Goal: Transaction & Acquisition: Purchase product/service

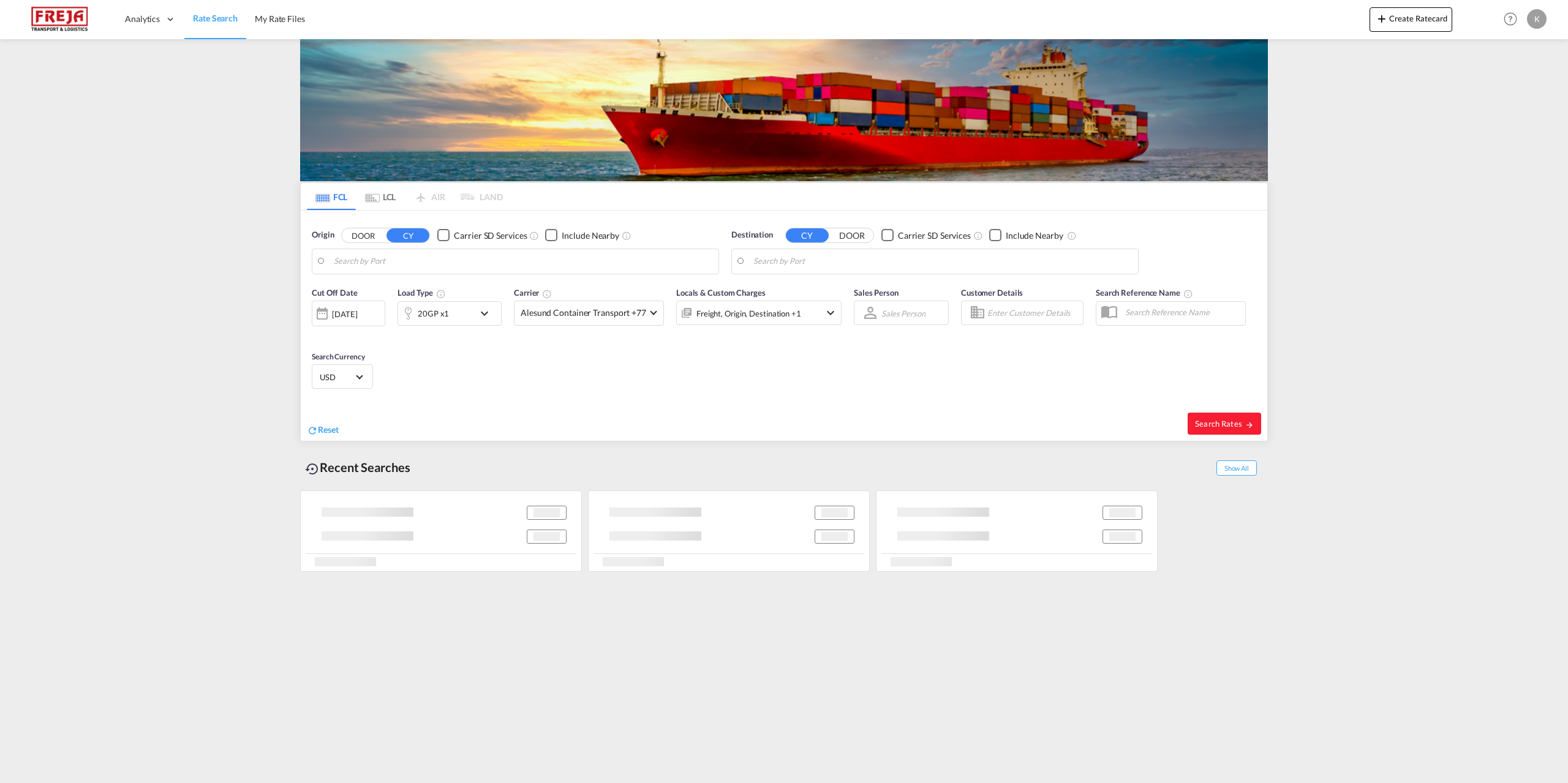
click at [386, 258] on body "Analytics Reports Dashboard Rate Search My Rate Files Analytics" at bounding box center [784, 391] width 1568 height 783
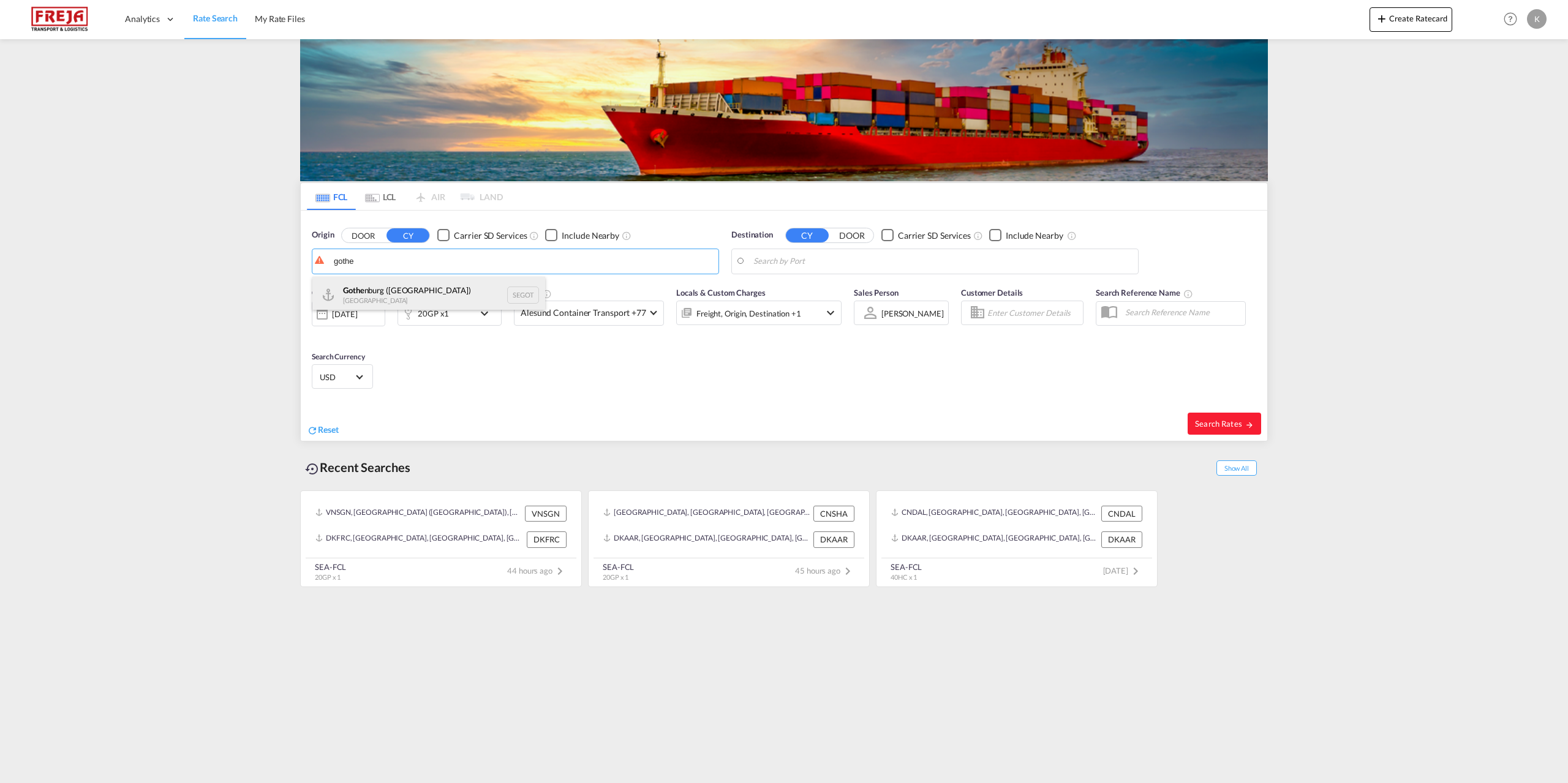
click at [387, 301] on div "Gothe nburg (Goteborg) Sweden SEGOT" at bounding box center [429, 295] width 233 height 37
type input "[GEOGRAPHIC_DATA] ([GEOGRAPHIC_DATA]), [GEOGRAPHIC_DATA]"
click at [760, 286] on div "Locals & Custom Charges Freight, Origin, Destination +1" at bounding box center [758, 312] width 165 height 51
click at [779, 268] on body "Analytics Reports Dashboard Rate Search My Rate Files Analytics" at bounding box center [784, 391] width 1568 height 783
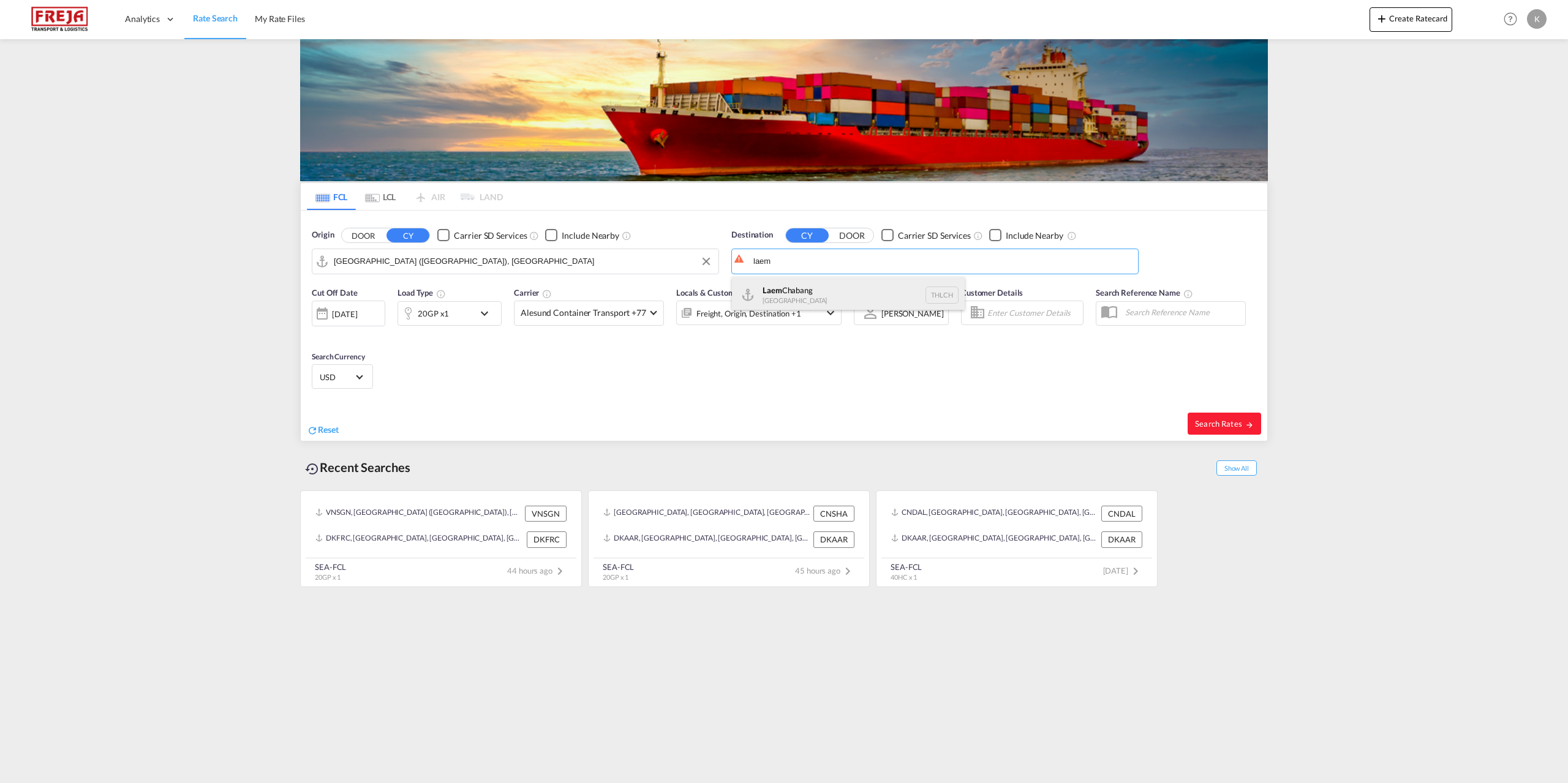
click at [806, 299] on div "Laem Chabang Thailand THLCH" at bounding box center [848, 295] width 233 height 37
type input "Laem Chabang, THLCH"
click at [421, 307] on div "20GP x1" at bounding box center [434, 313] width 32 height 17
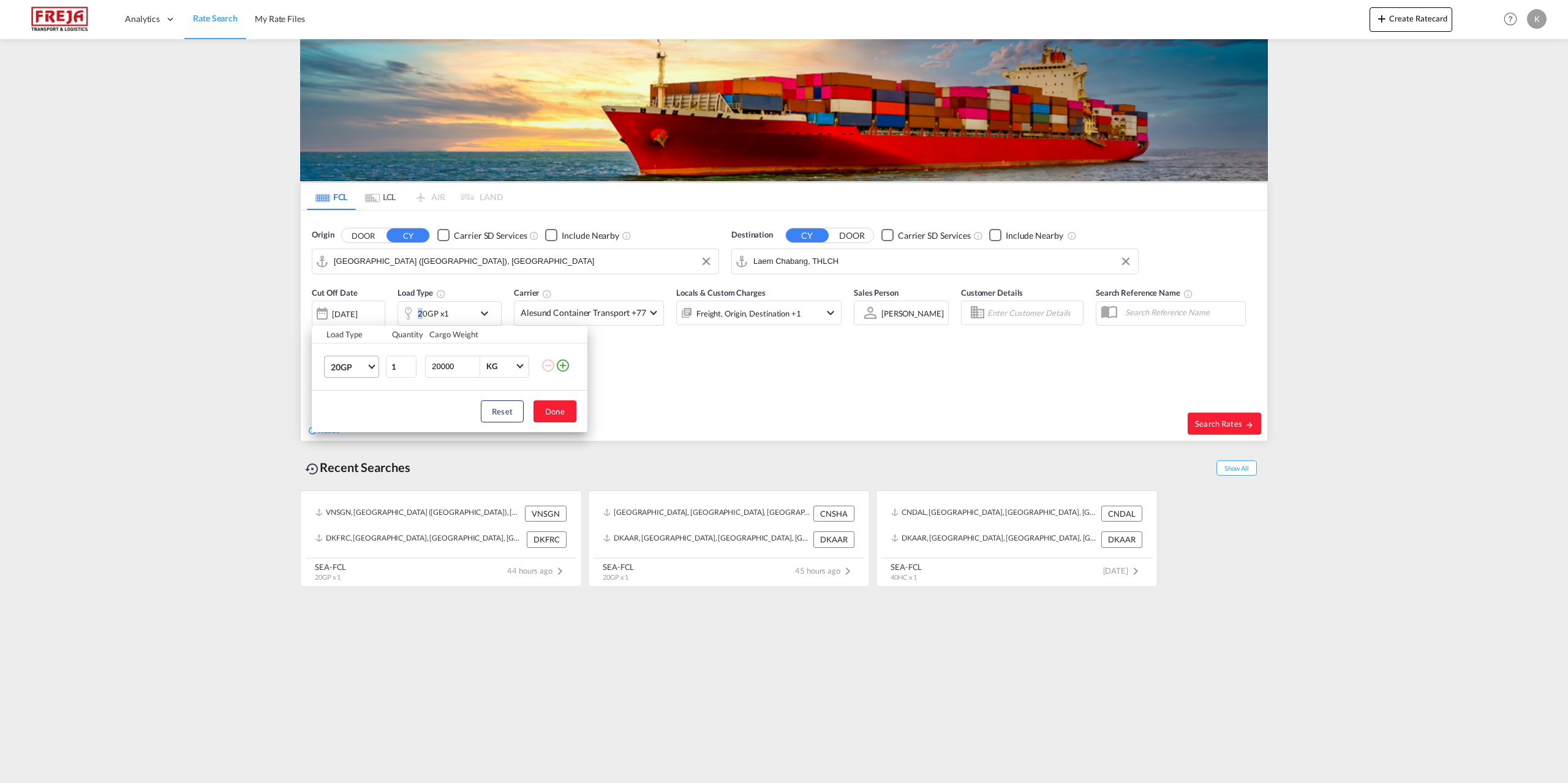
click at [373, 370] on md-select-value "20GP" at bounding box center [354, 366] width 49 height 21
click at [551, 401] on md-backdrop at bounding box center [784, 391] width 1568 height 783
drag, startPoint x: 554, startPoint y: 414, endPoint x: 671, endPoint y: 413, distance: 117.0
click at [555, 414] on button "Done" at bounding box center [555, 412] width 43 height 22
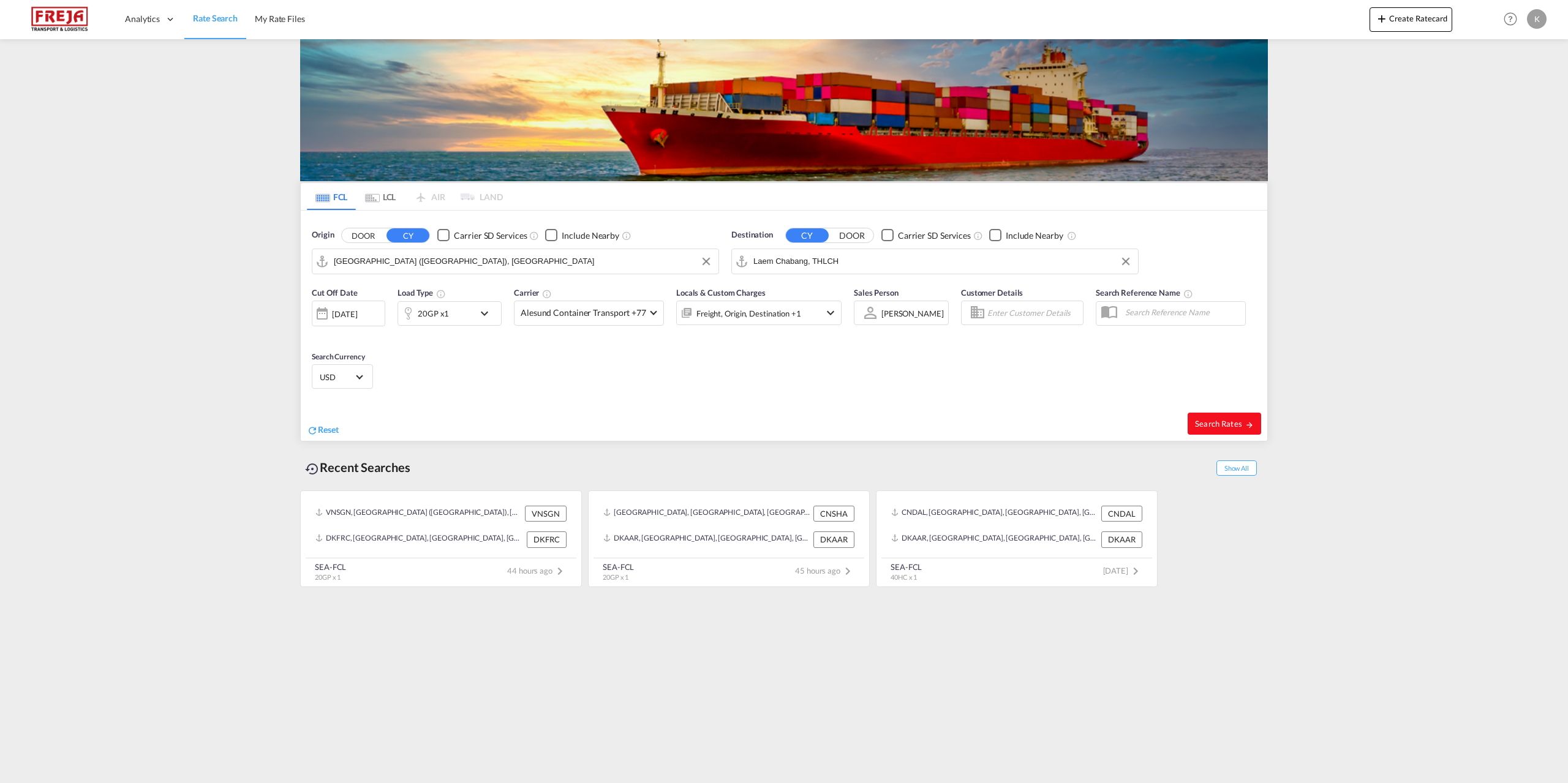
click at [1228, 419] on span "Search Rates" at bounding box center [1224, 424] width 59 height 10
type input "SEGOT to THLCH / [DATE]"
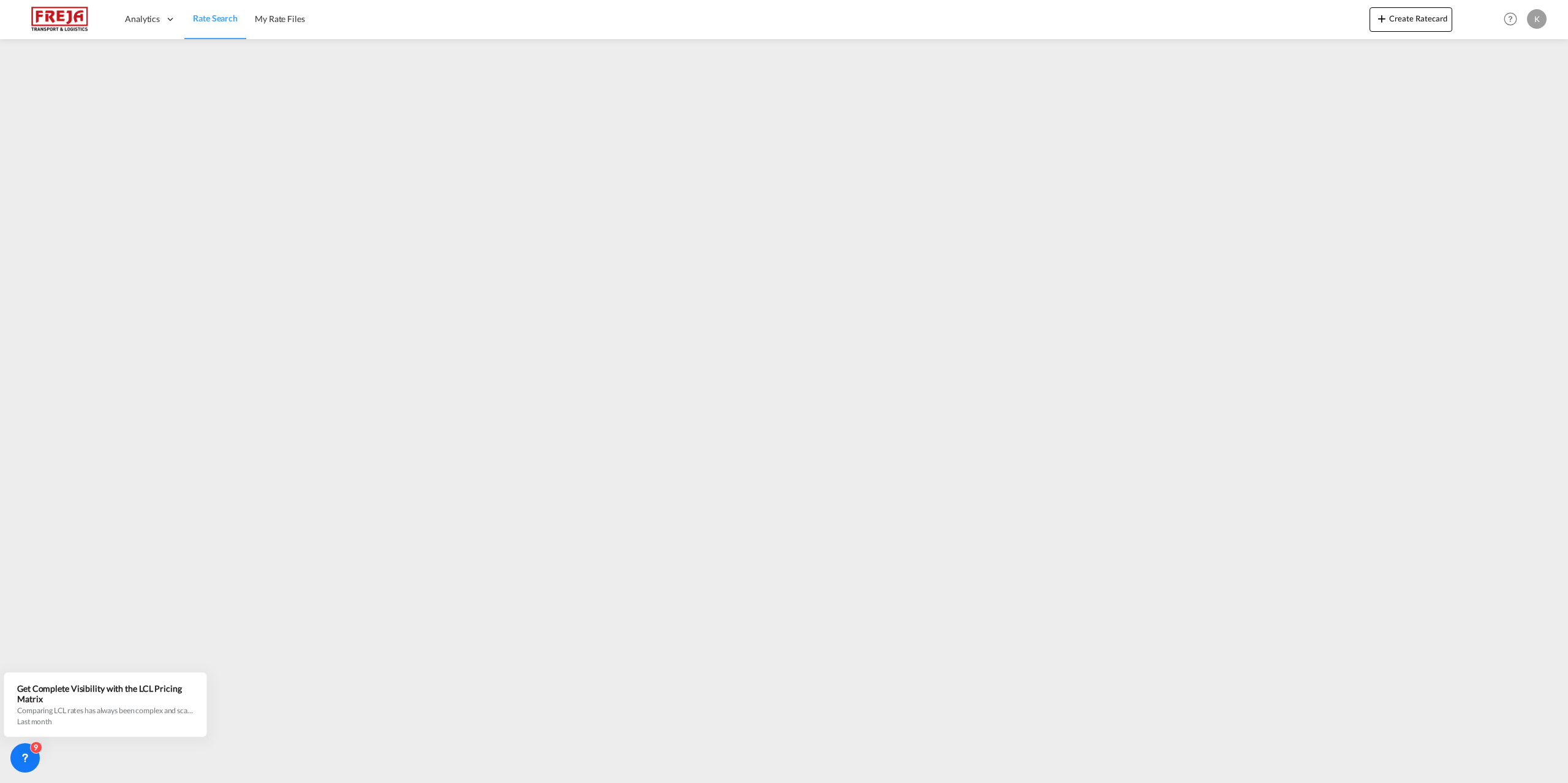
click at [60, 14] on img at bounding box center [60, 19] width 83 height 27
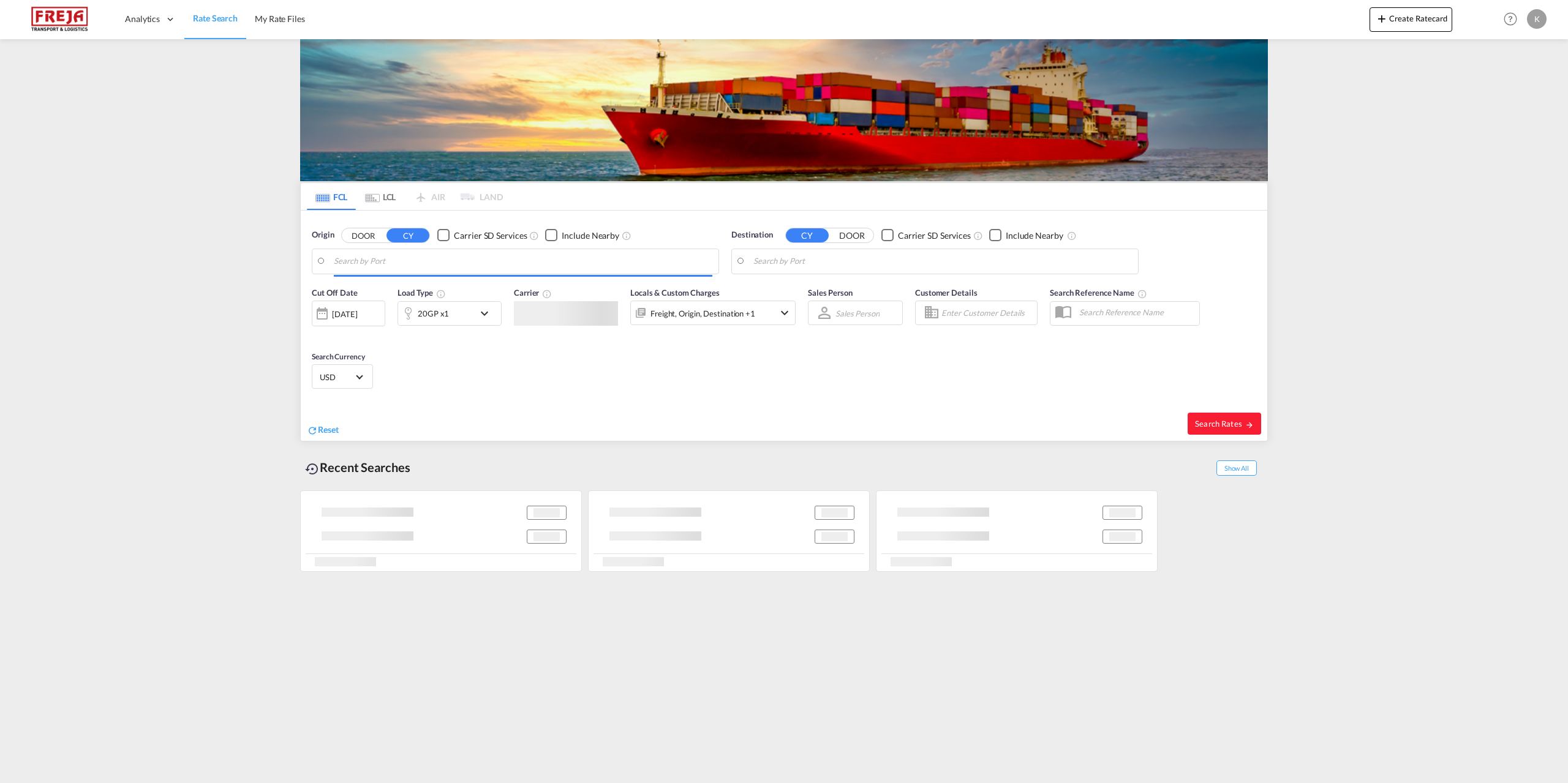
type input "[GEOGRAPHIC_DATA] ([GEOGRAPHIC_DATA]), [GEOGRAPHIC_DATA]"
type input "Laem Chabang, THLCH"
click at [428, 277] on div "Origin DOOR CY Carrier SD Services Include Nearby [GEOGRAPHIC_DATA] ([GEOGRAPHI…" at bounding box center [515, 251] width 419 height 58
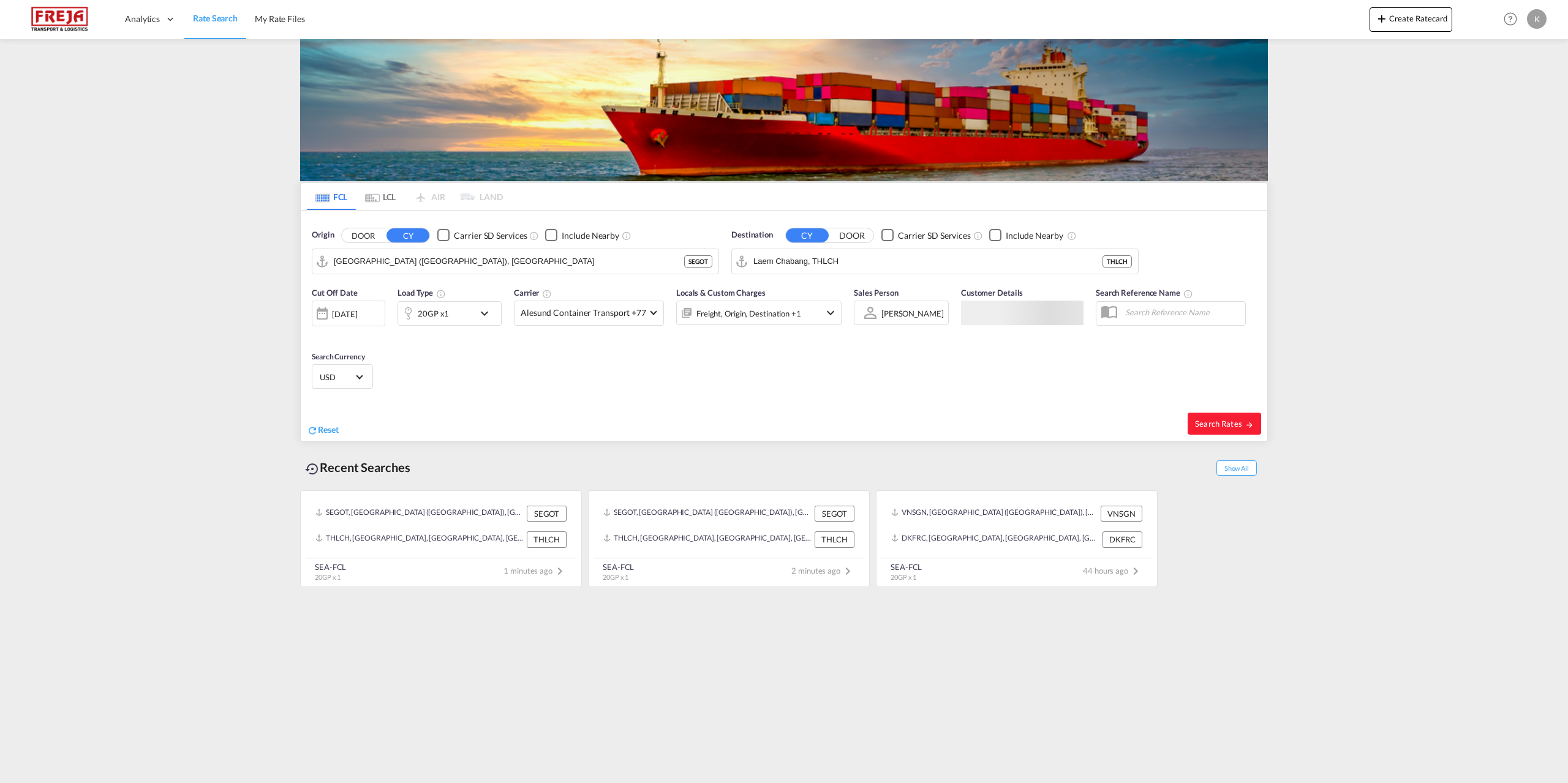
click at [465, 319] on div "20GP x1" at bounding box center [436, 314] width 76 height 25
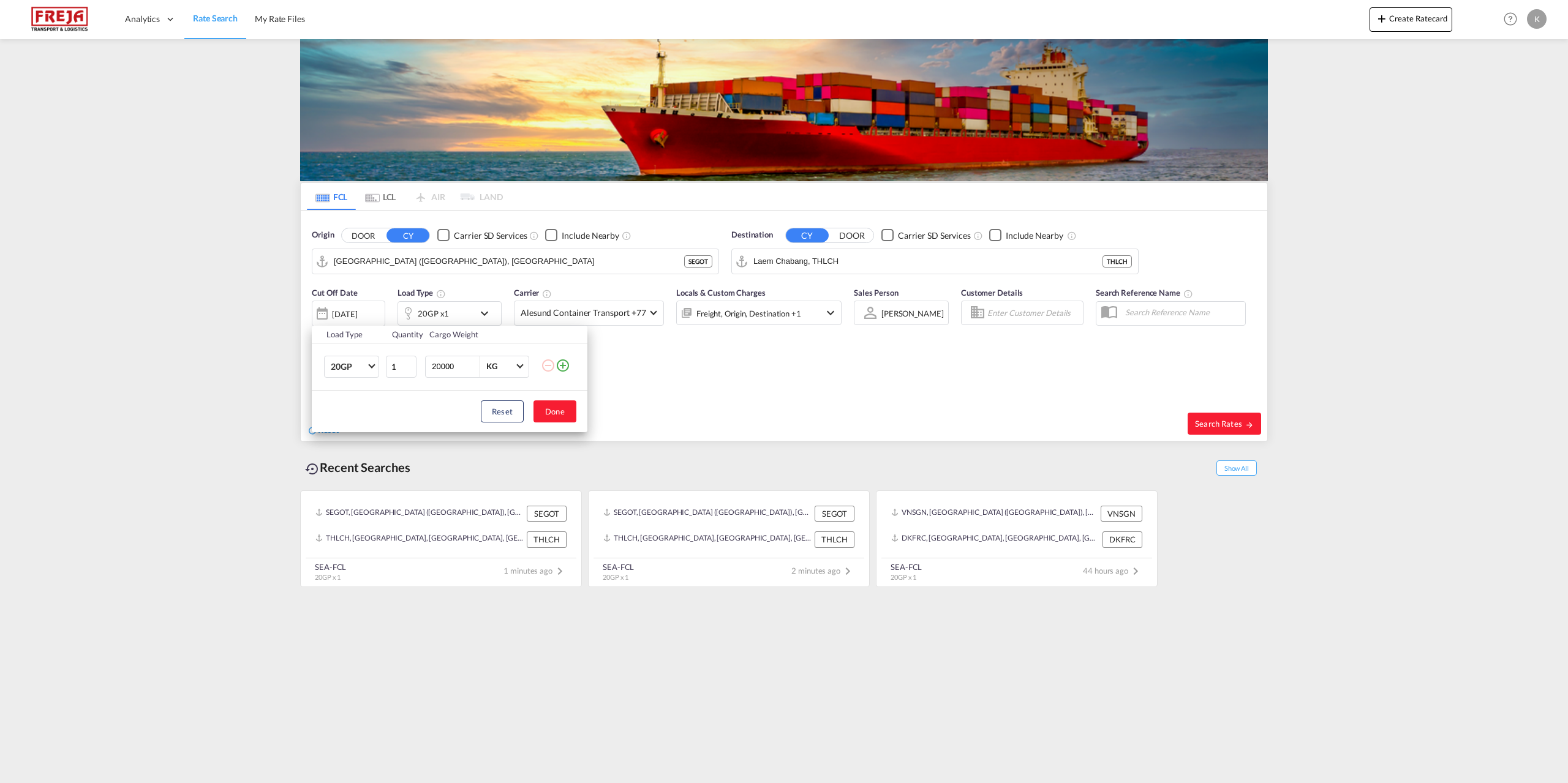
click at [567, 366] on md-icon "icon-plus-circle-outline" at bounding box center [562, 365] width 14 height 14
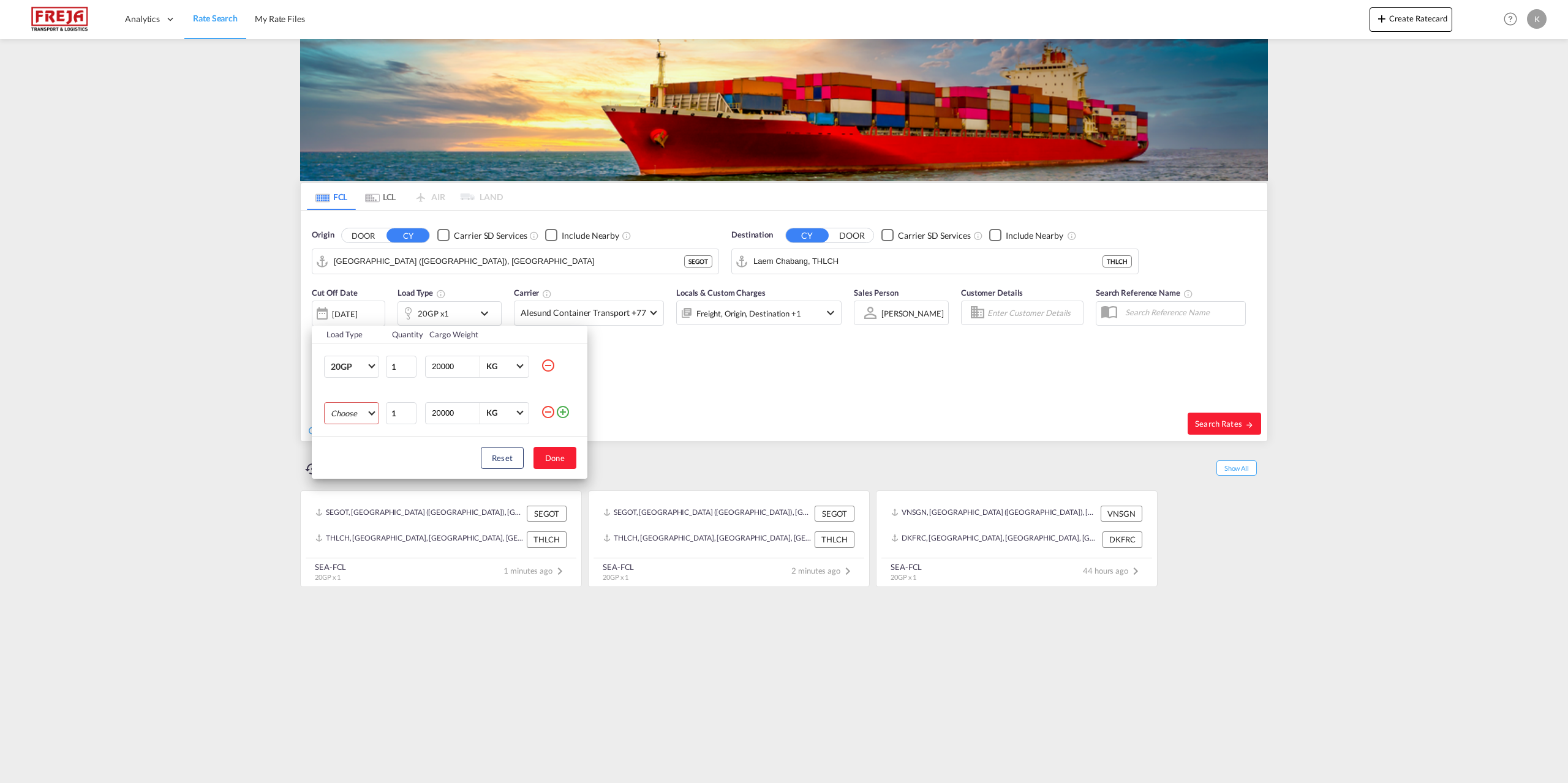
click at [373, 403] on md-select "Choose 20GP 40GP 40HC 45HC 20RE 40RE 40HR 20OT 40OT 20FR 40FR 40NR 20NR 45S 20T…" at bounding box center [351, 413] width 55 height 22
click at [349, 493] on div "20FR" at bounding box center [340, 492] width 19 height 11
click at [545, 456] on button "Done" at bounding box center [555, 458] width 43 height 22
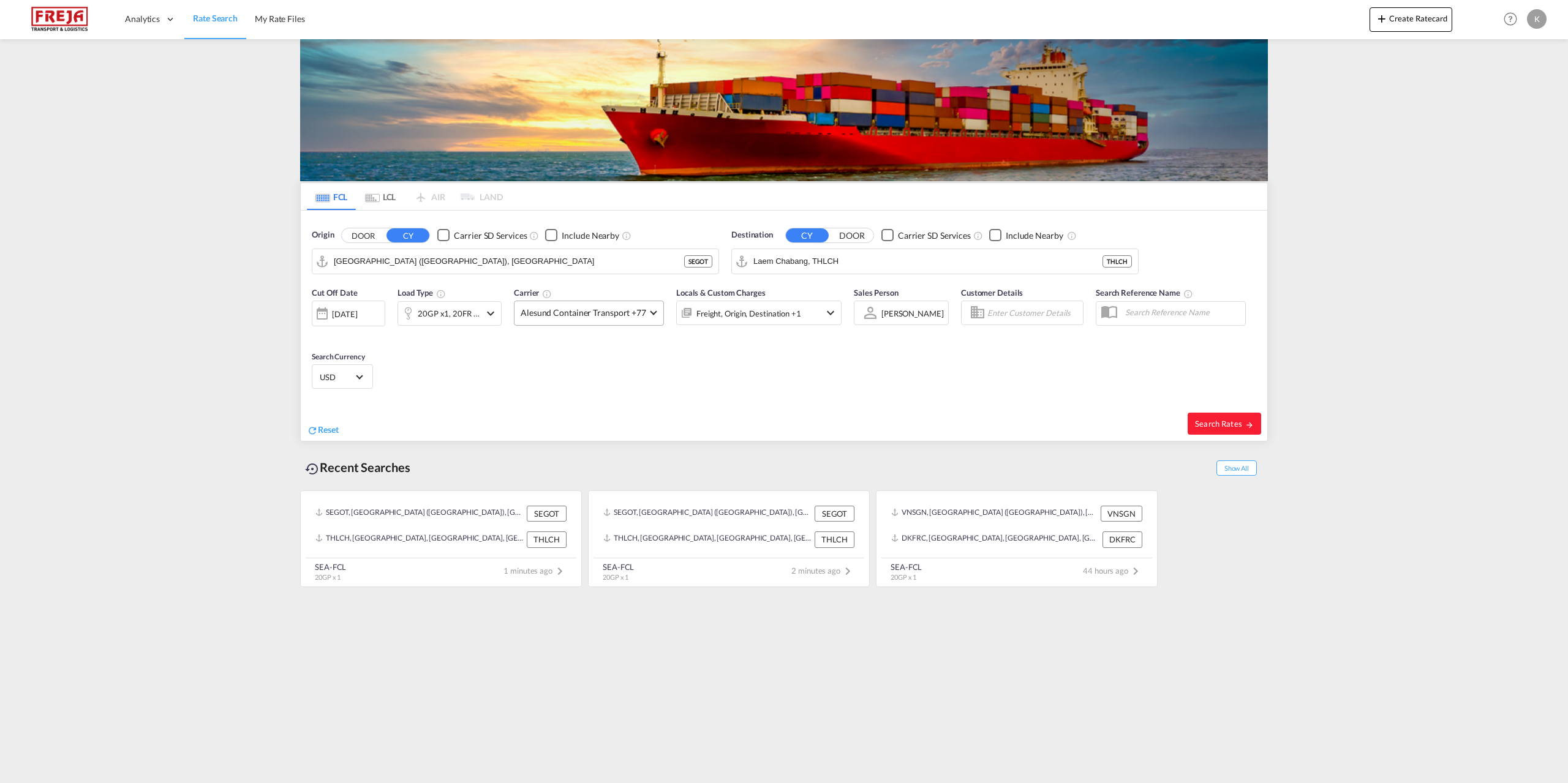
drag, startPoint x: 643, startPoint y: 313, endPoint x: 632, endPoint y: 330, distance: 20.2
click at [643, 313] on span "Alesund Container Transport +77" at bounding box center [583, 313] width 125 height 12
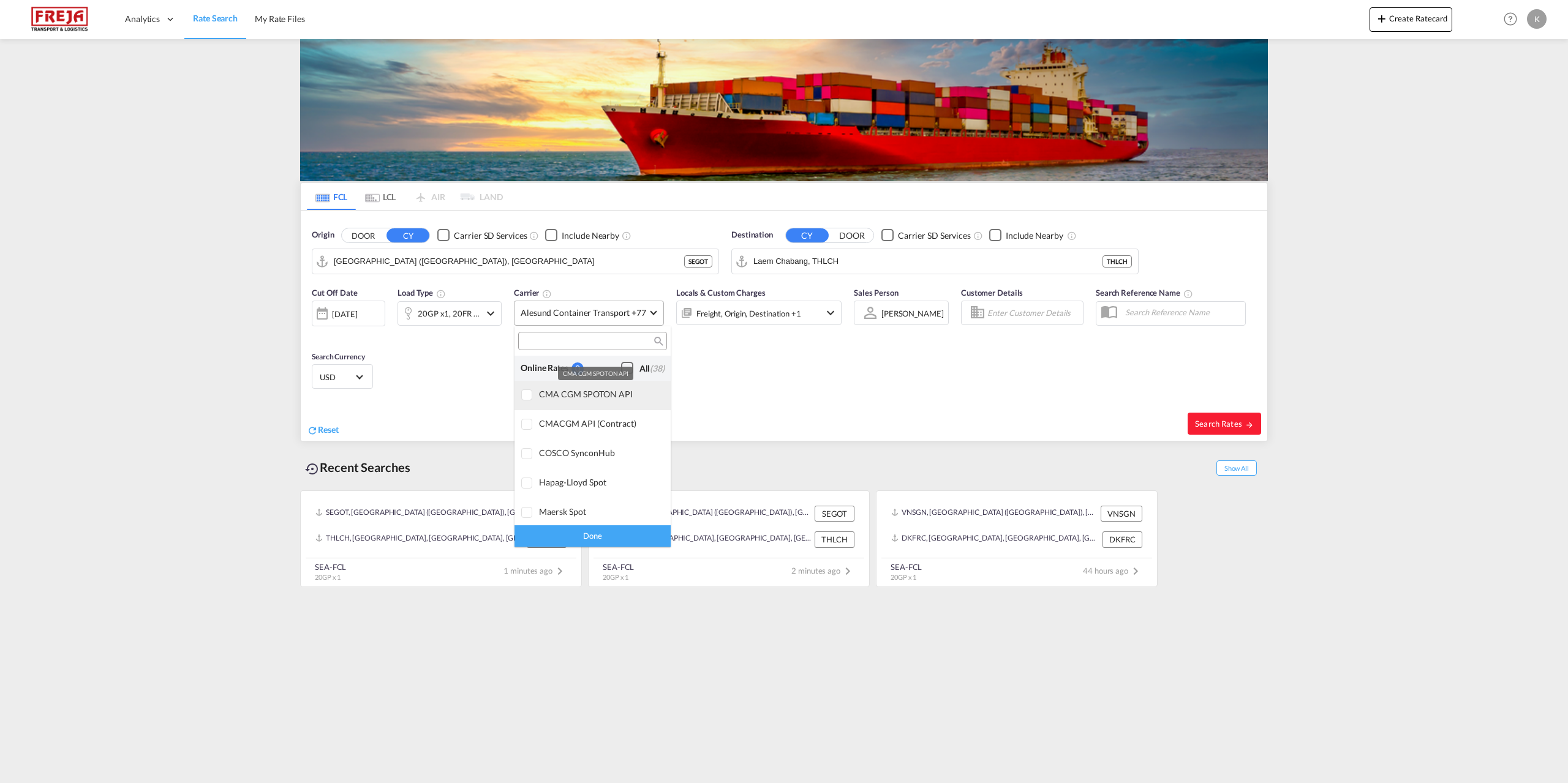
click at [601, 396] on div "CMA CGM SPOTON API" at bounding box center [600, 394] width 122 height 10
click at [590, 453] on div "Maersk Spot" at bounding box center [600, 450] width 122 height 10
click at [565, 478] on div "OOCL FreightSmart" at bounding box center [600, 477] width 122 height 10
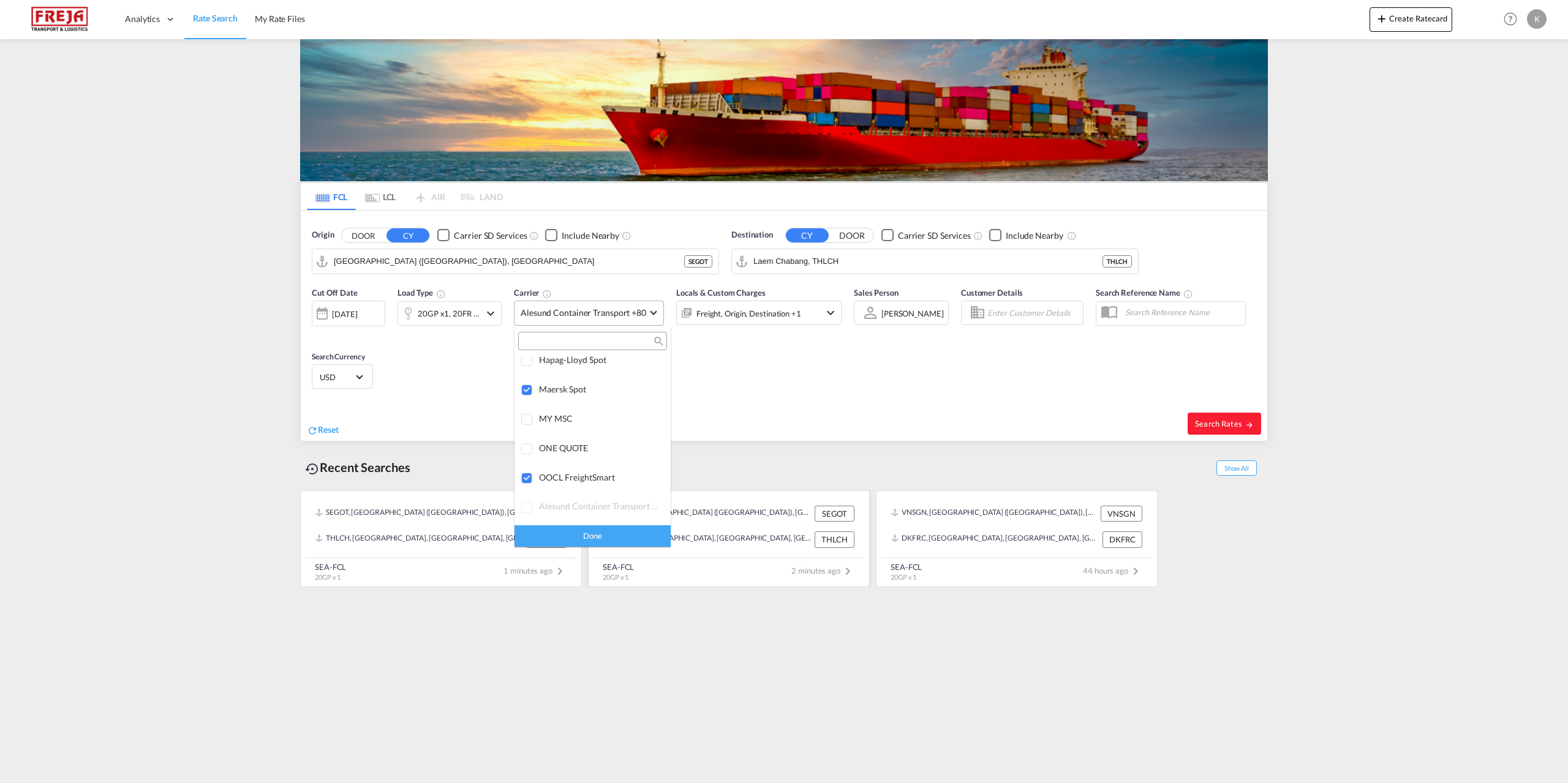
click at [603, 535] on div "Done" at bounding box center [593, 536] width 156 height 21
click at [827, 312] on md-icon "icon-chevron-down" at bounding box center [830, 312] width 14 height 14
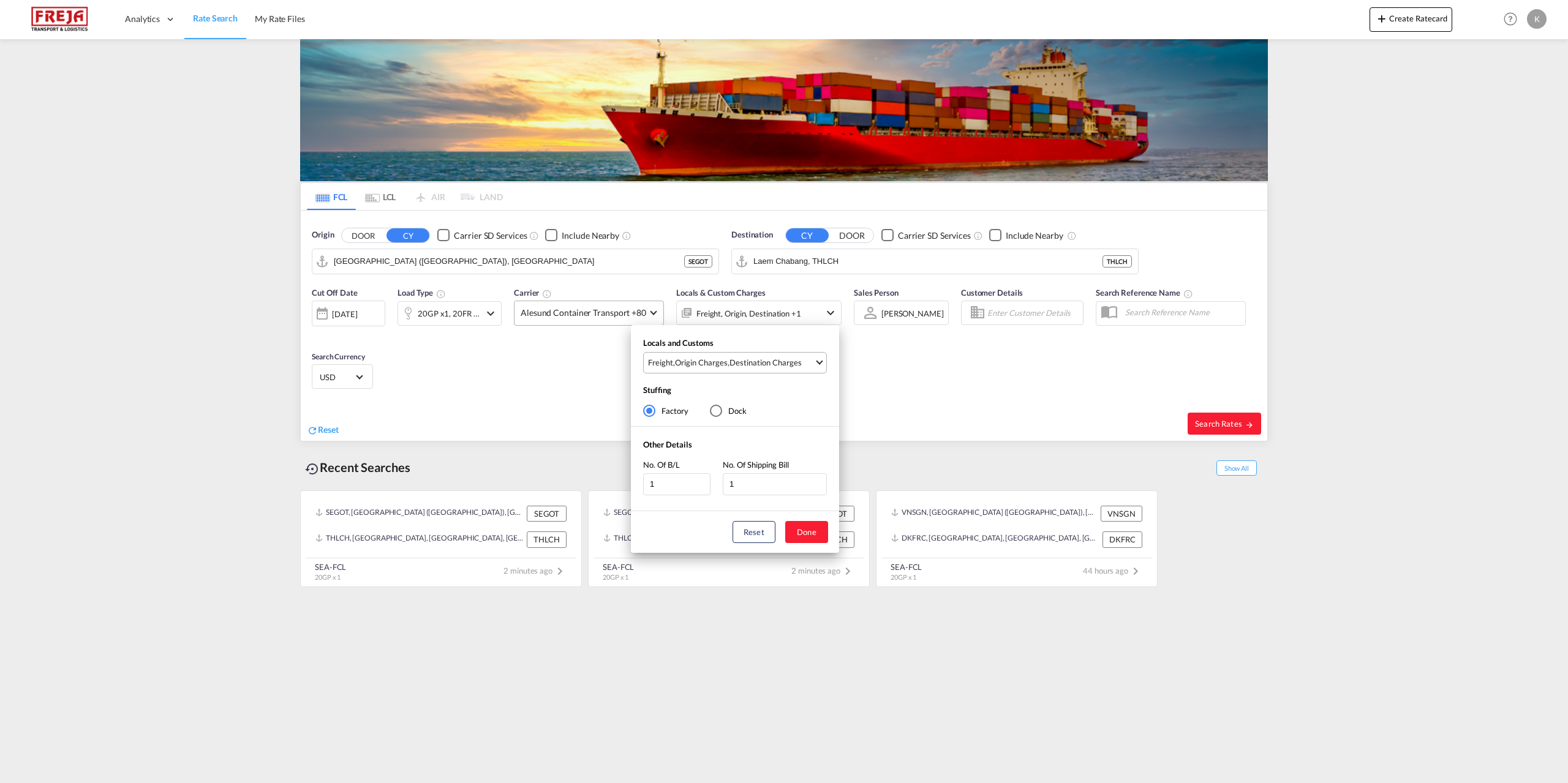
click at [747, 358] on div "Destination Charges" at bounding box center [765, 362] width 72 height 11
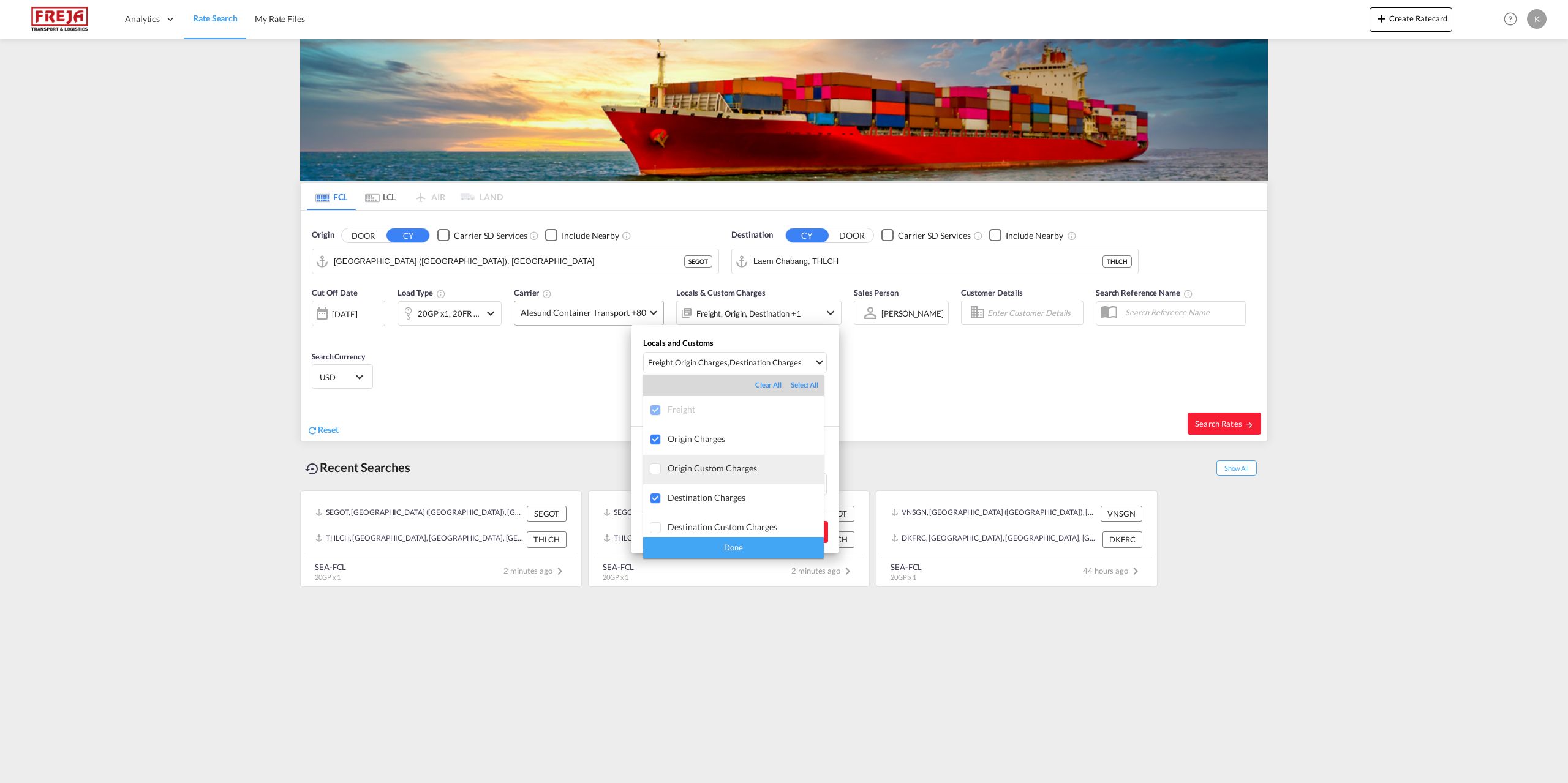
scroll to position [6, 0]
click at [718, 490] on div "Destination Charges" at bounding box center [746, 491] width 156 height 10
click at [738, 552] on div "Done" at bounding box center [734, 547] width 181 height 21
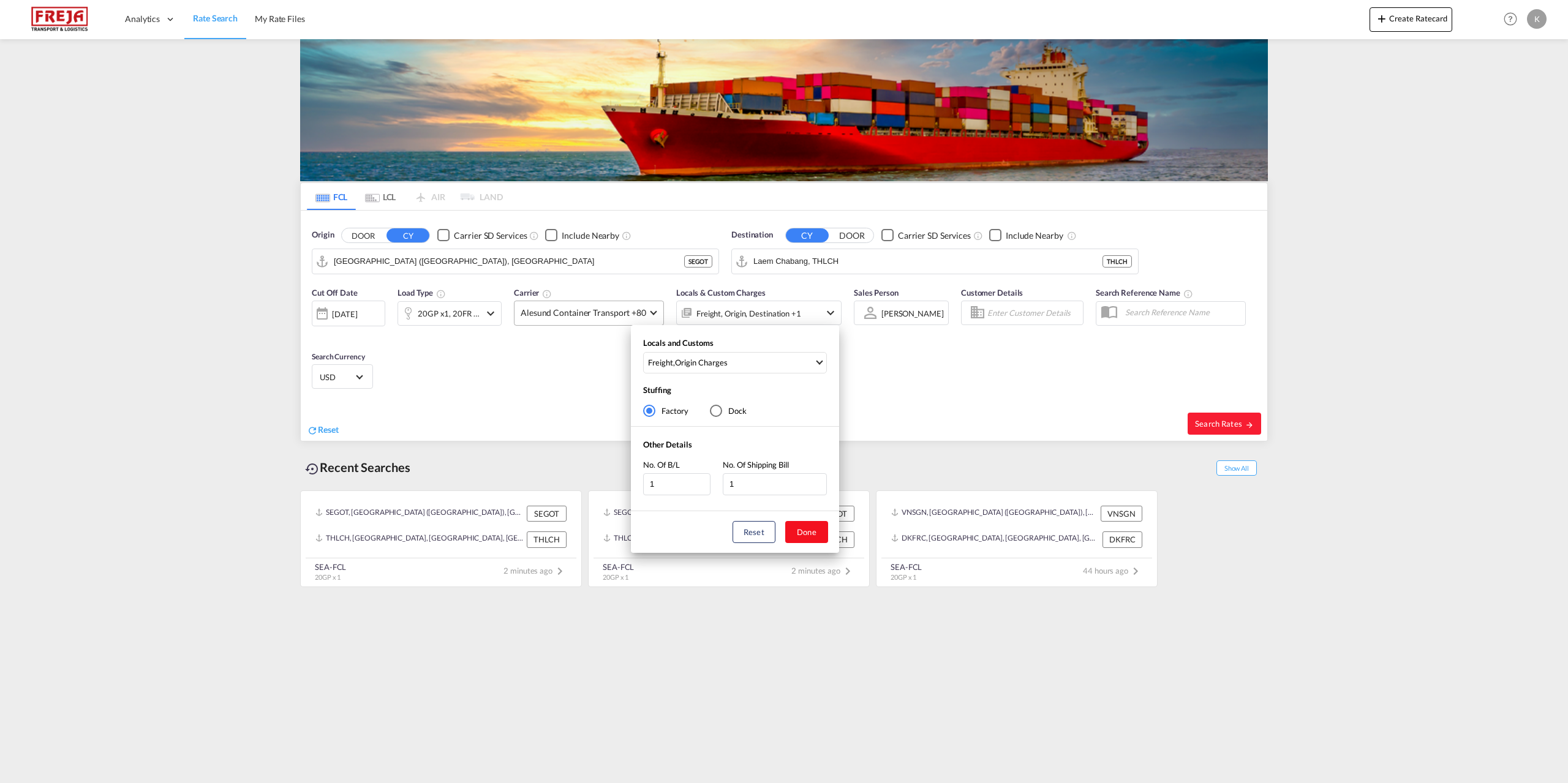
click at [808, 523] on button "Done" at bounding box center [806, 532] width 43 height 22
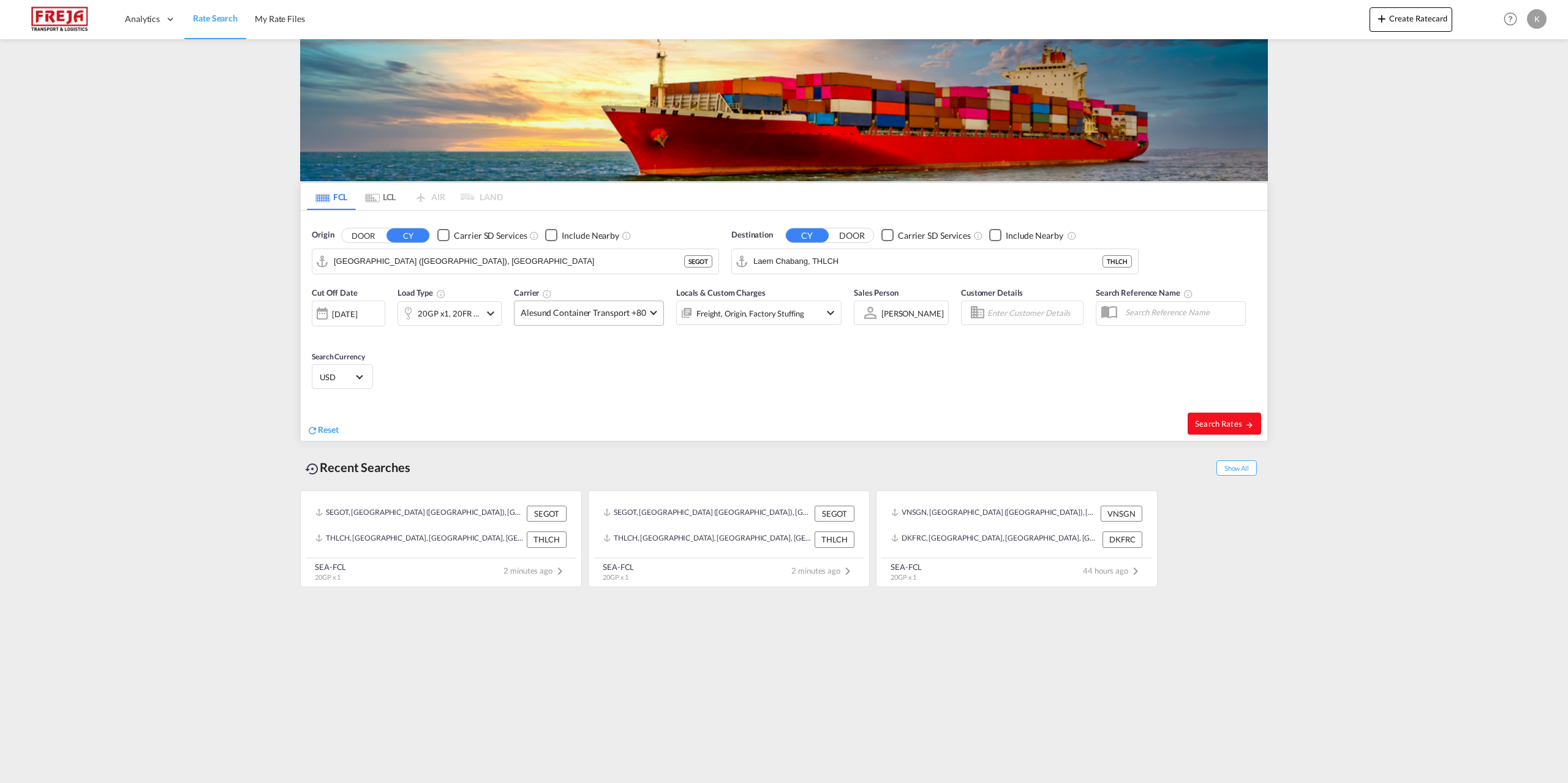
click at [1236, 420] on span "Search Rates" at bounding box center [1224, 424] width 59 height 10
type input "SEGOT to THLCH / [DATE]"
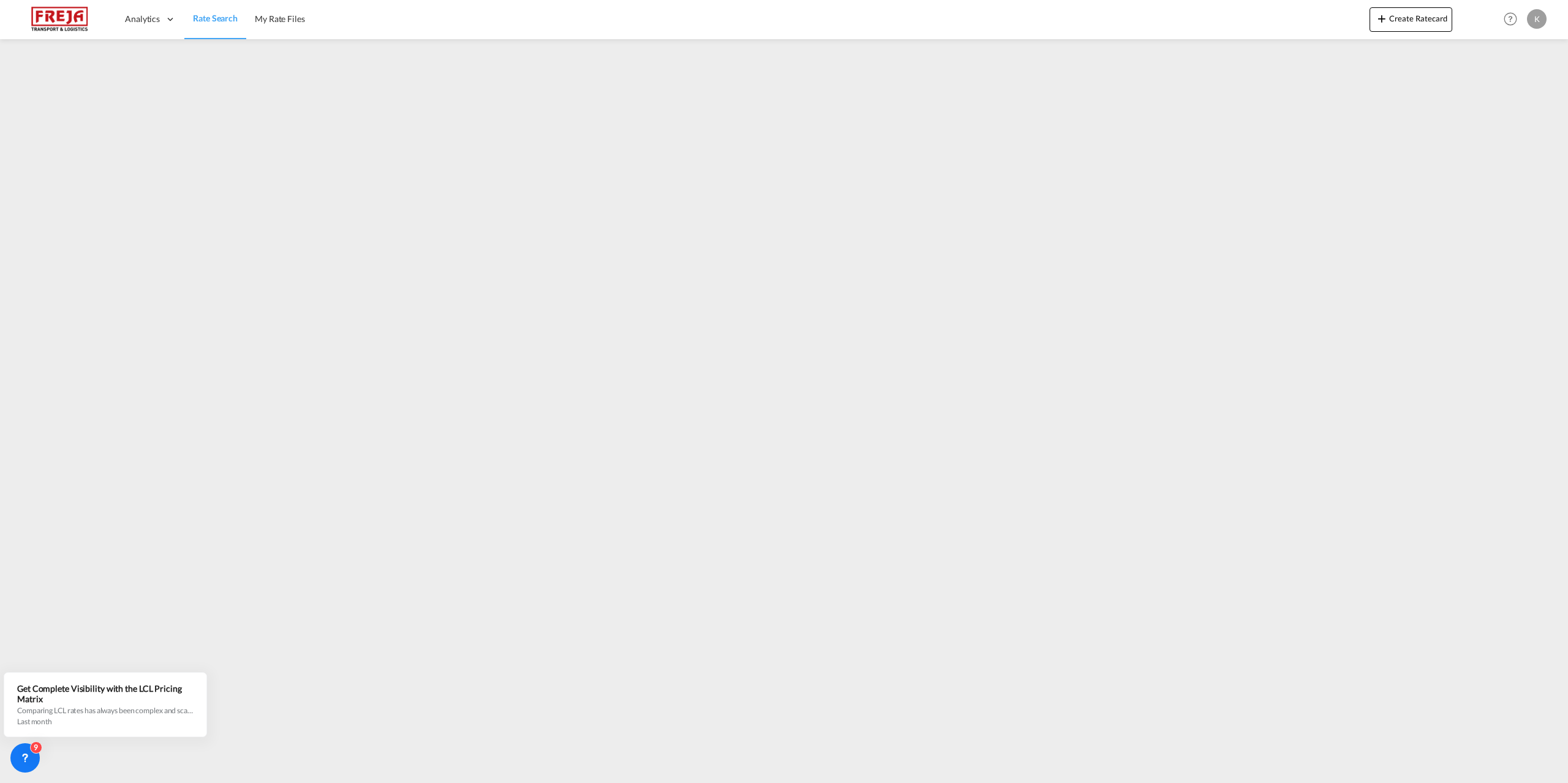
drag, startPoint x: 224, startPoint y: 21, endPoint x: 265, endPoint y: 147, distance: 132.5
click at [224, 21] on span "Rate Search" at bounding box center [215, 18] width 45 height 10
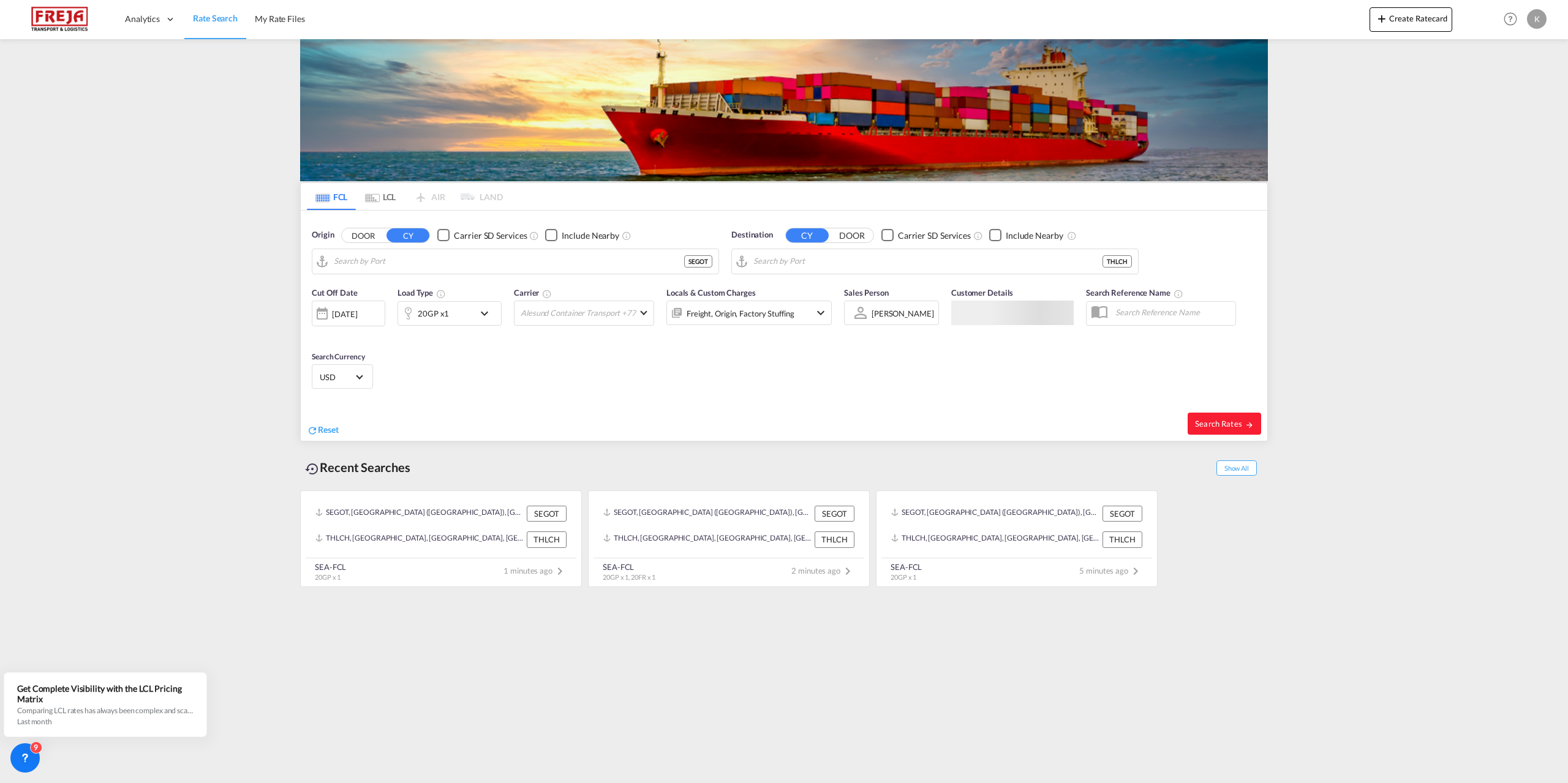
click at [425, 321] on div "20GP x1" at bounding box center [434, 313] width 32 height 17
type input "[GEOGRAPHIC_DATA] ([GEOGRAPHIC_DATA]), [GEOGRAPHIC_DATA]"
type input "Laem Chabang, THLCH"
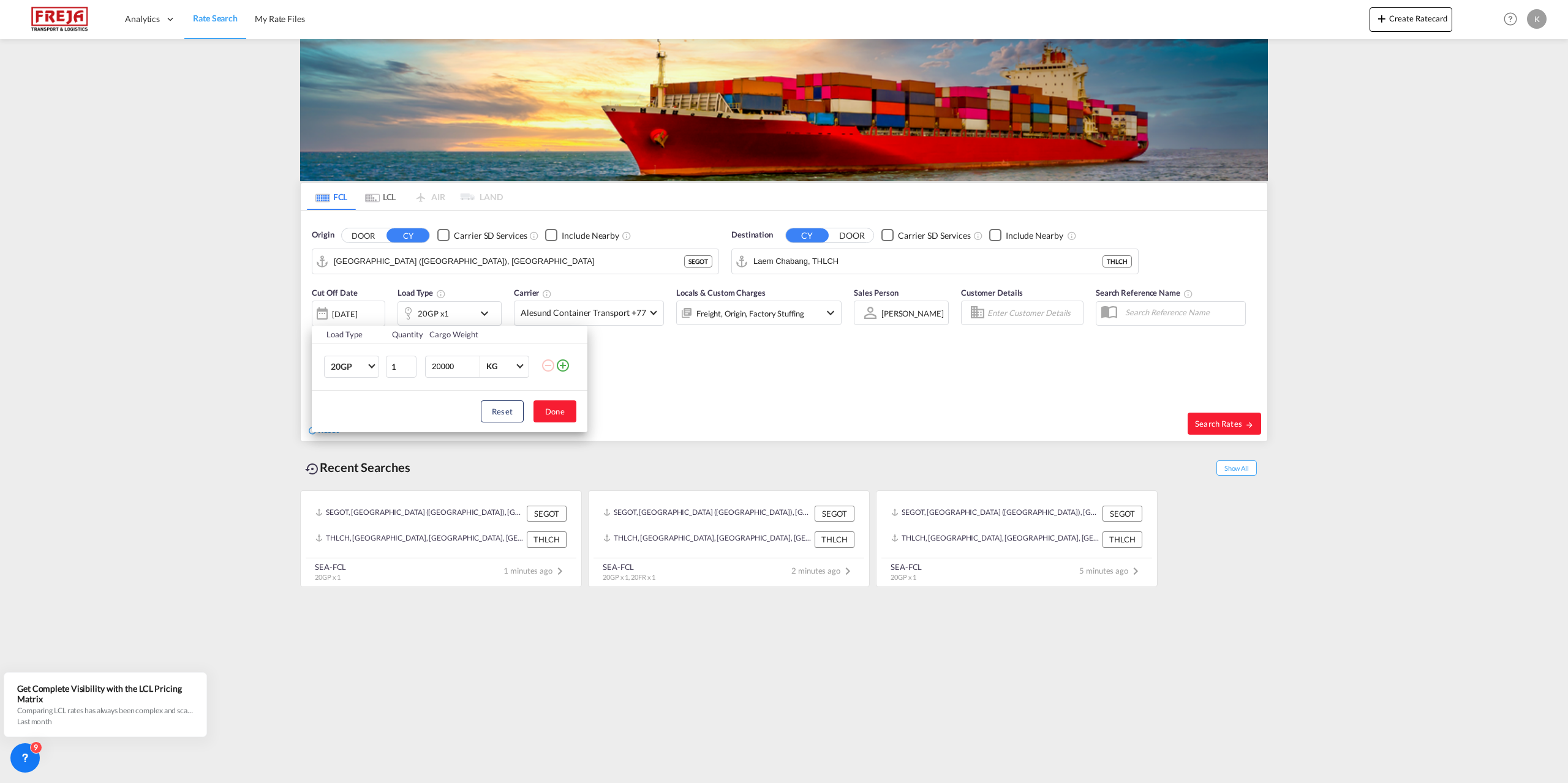
click at [617, 319] on div "Load Type Quantity Cargo Weight 20GP 20GP 40GP 40HC 45HC 20RE 40RE 40HR 20OT 40…" at bounding box center [784, 391] width 1568 height 783
click at [593, 307] on span "Alesund Container Transport +77" at bounding box center [583, 313] width 125 height 12
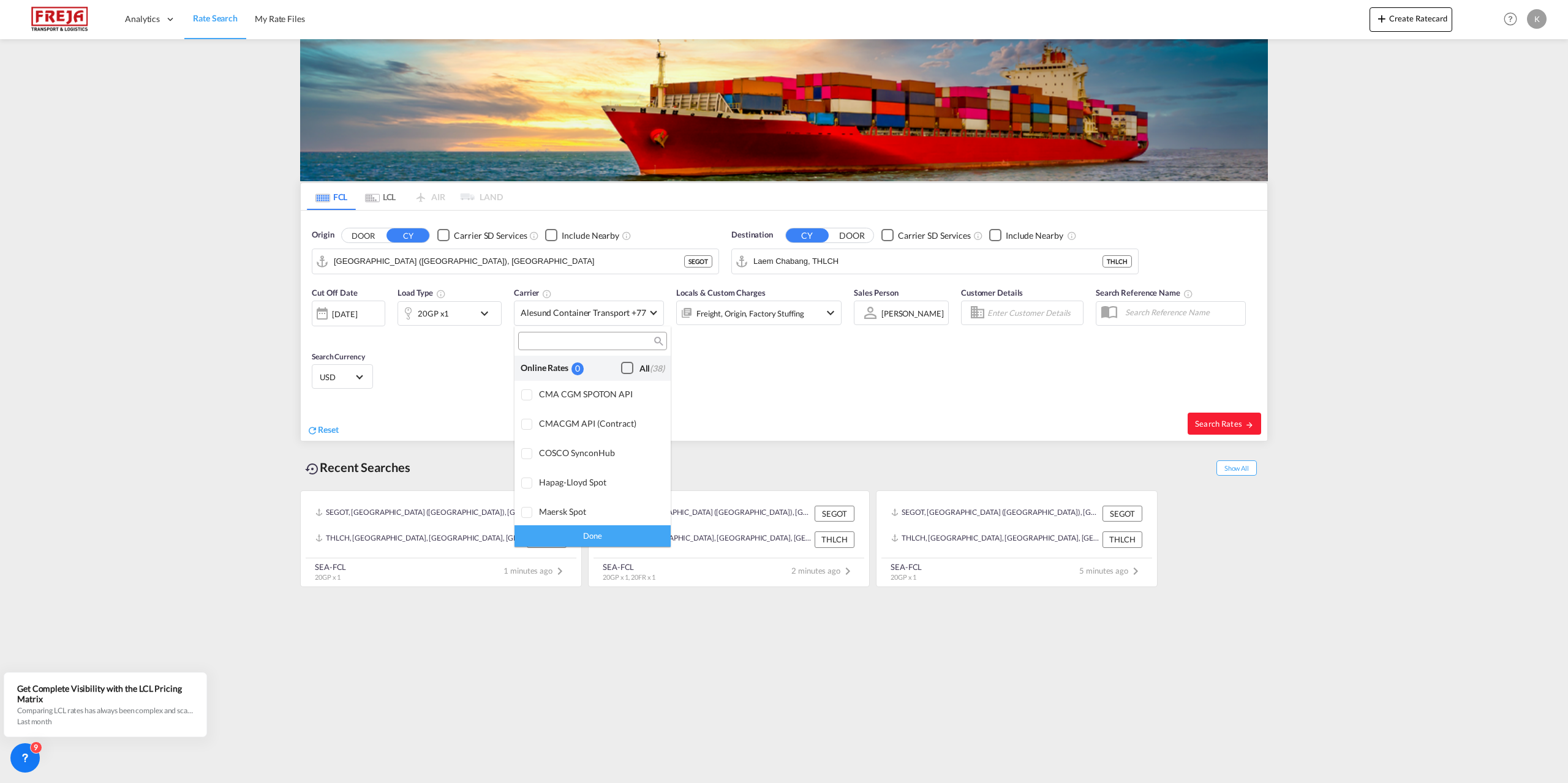
click at [621, 366] on div "Checkbox No Ink" at bounding box center [627, 368] width 12 height 12
click at [610, 534] on div "Done" at bounding box center [593, 536] width 156 height 21
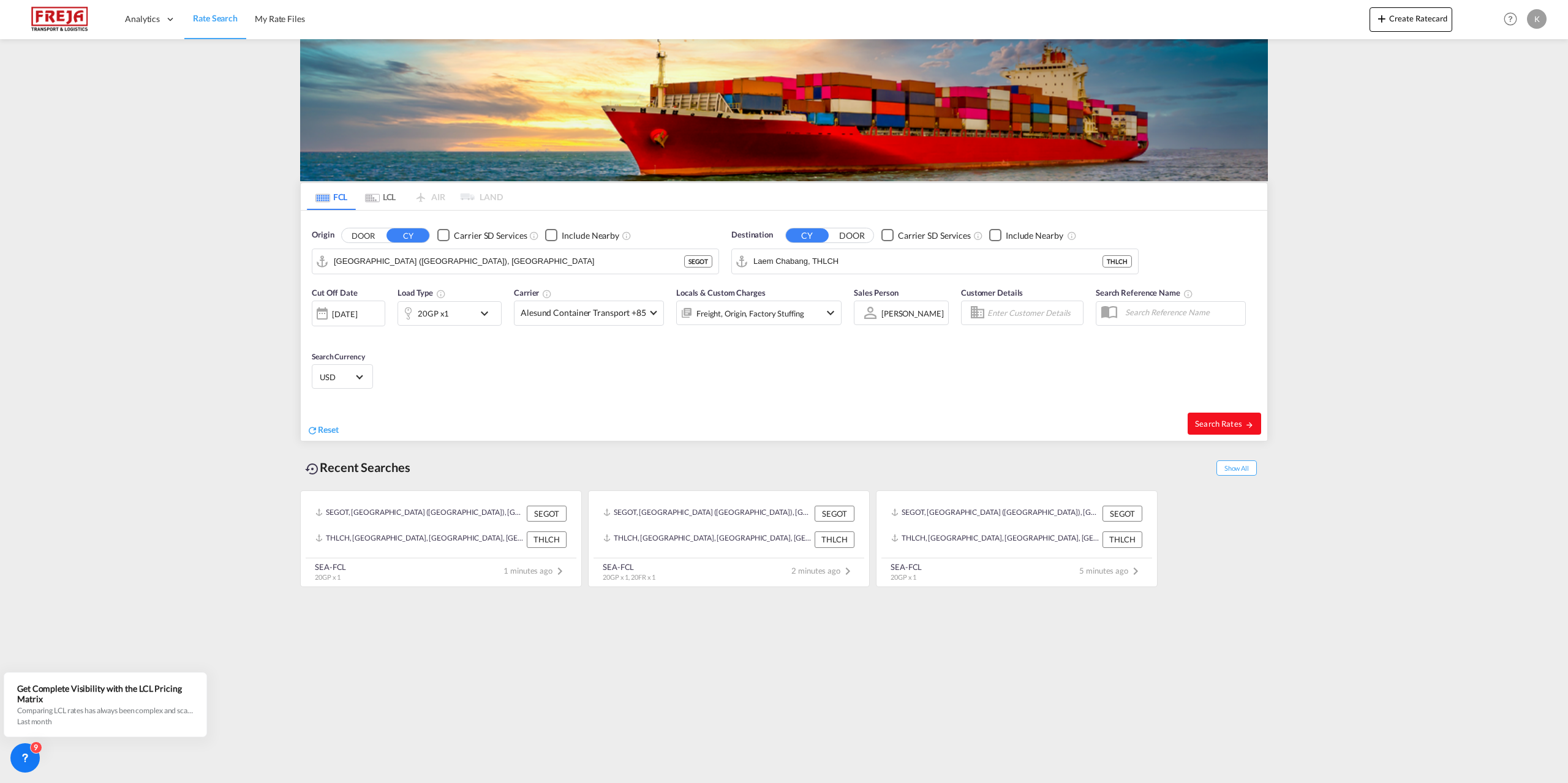
click at [1225, 431] on button "Search Rates" at bounding box center [1224, 424] width 73 height 22
type input "SEGOT to THLCH / [DATE]"
